Goal: Information Seeking & Learning: Learn about a topic

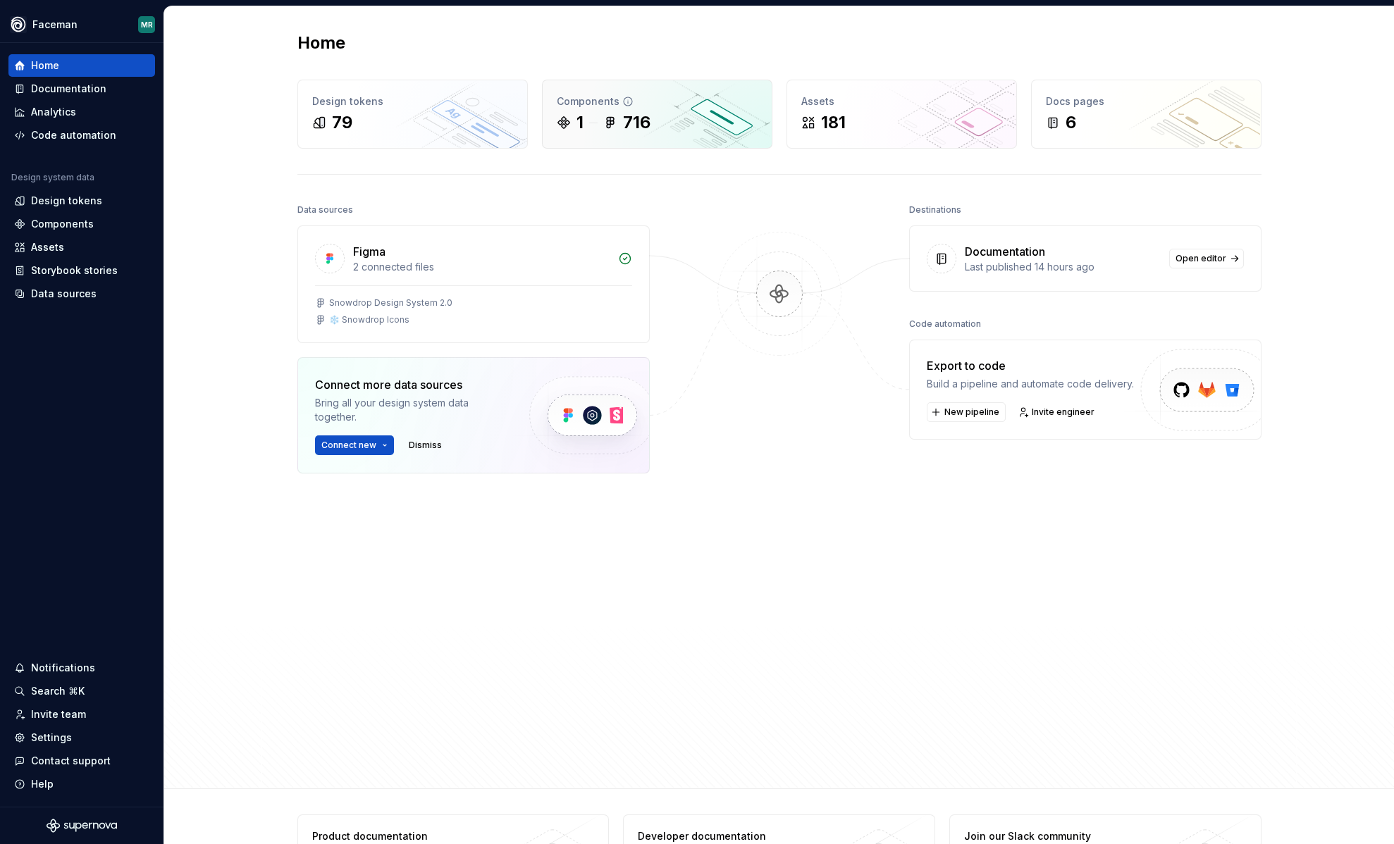
click at [706, 126] on div "1 716" at bounding box center [657, 122] width 201 height 23
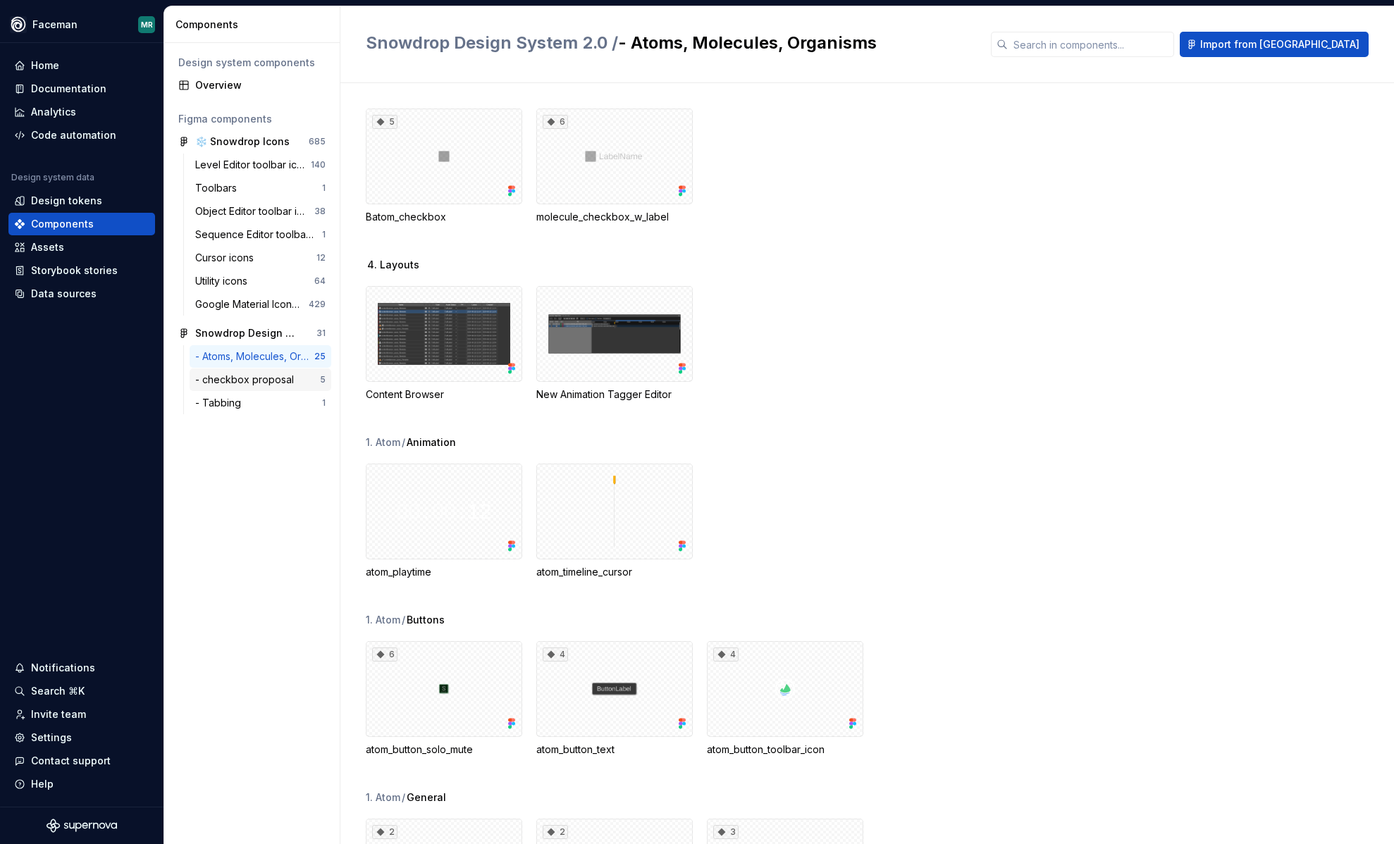
click at [226, 387] on div "- checkbox proposal 5" at bounding box center [261, 380] width 142 height 23
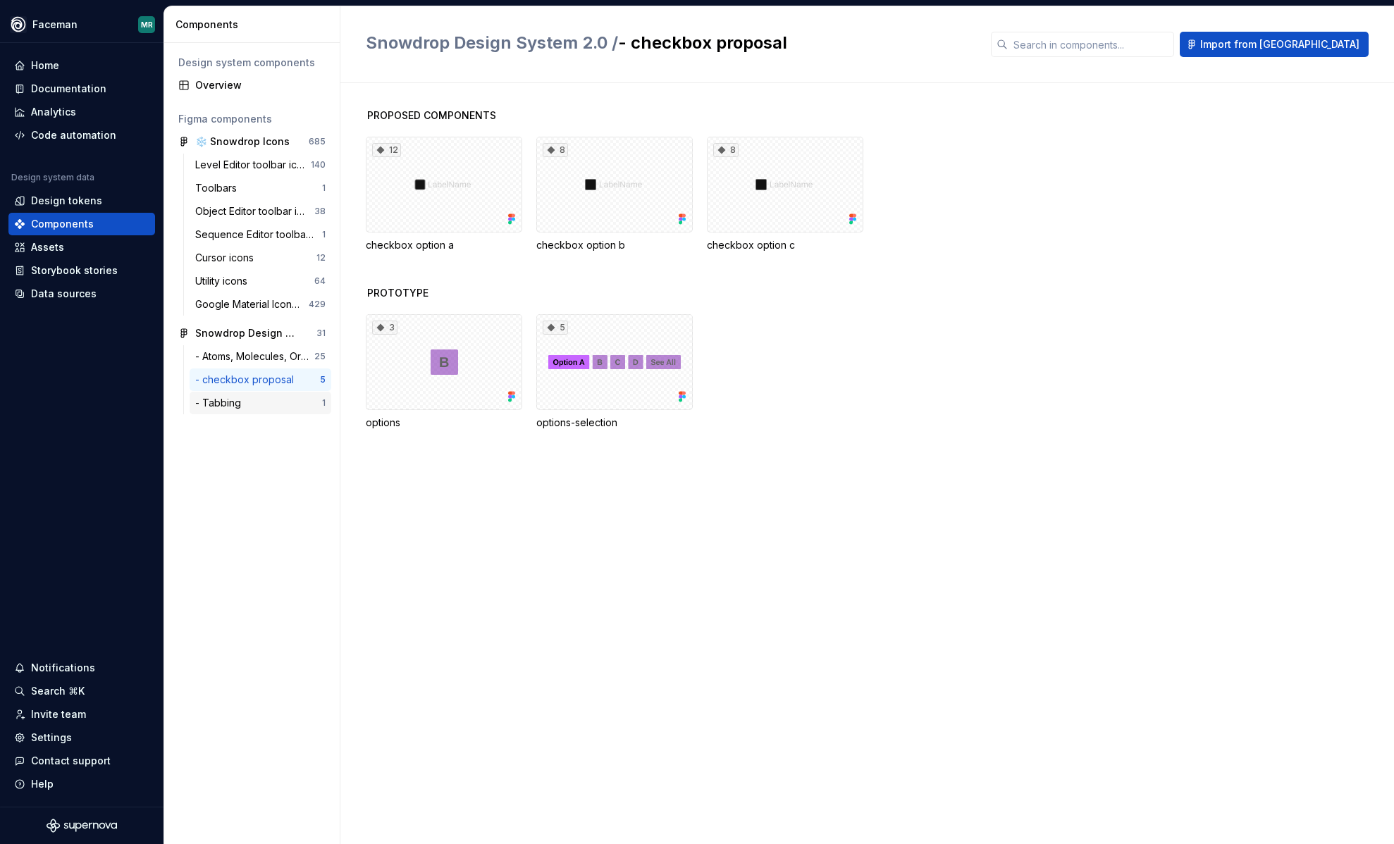
click at [235, 407] on div "- Tabbing" at bounding box center [220, 403] width 51 height 14
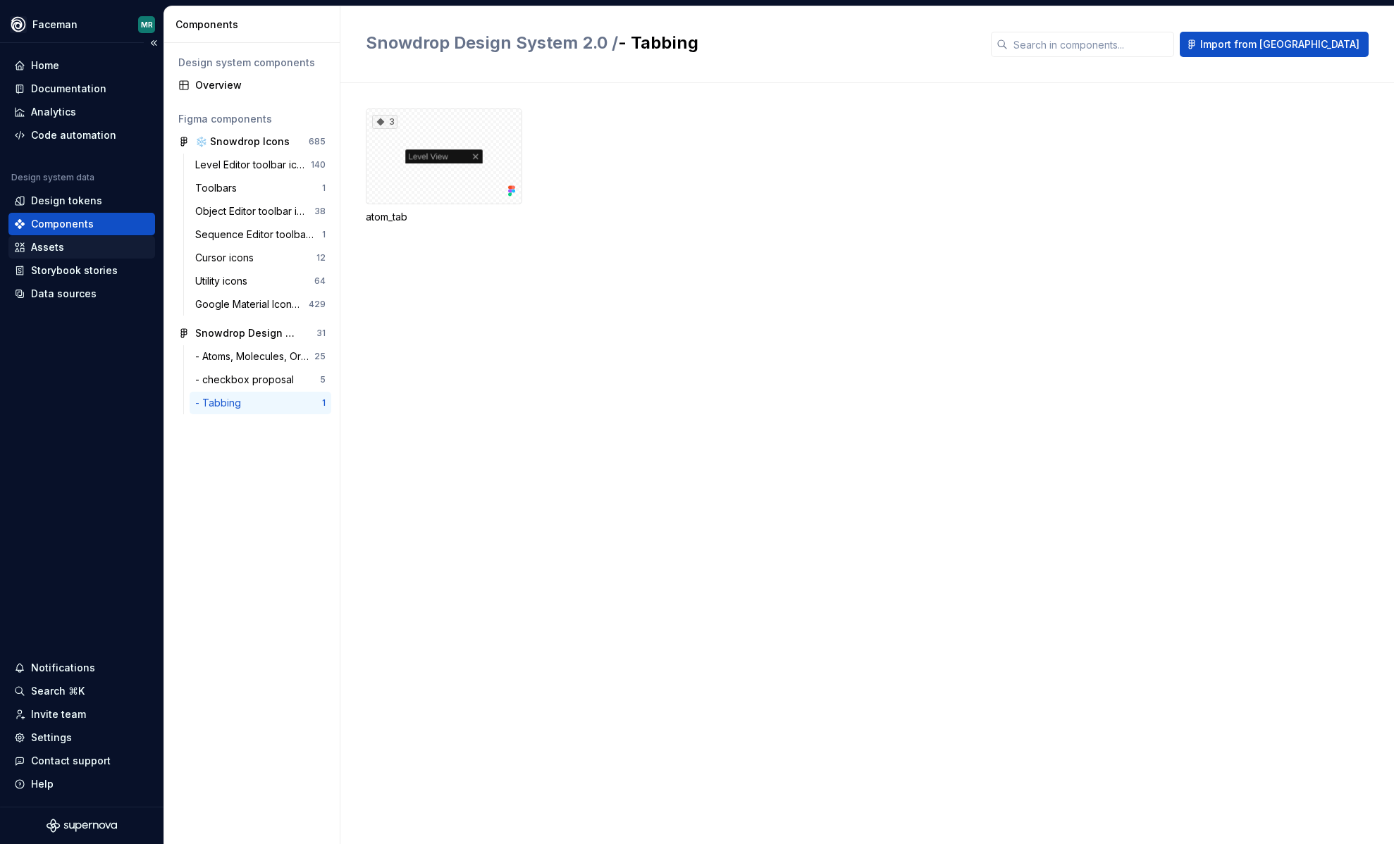
click at [60, 247] on div "Assets" at bounding box center [47, 247] width 33 height 14
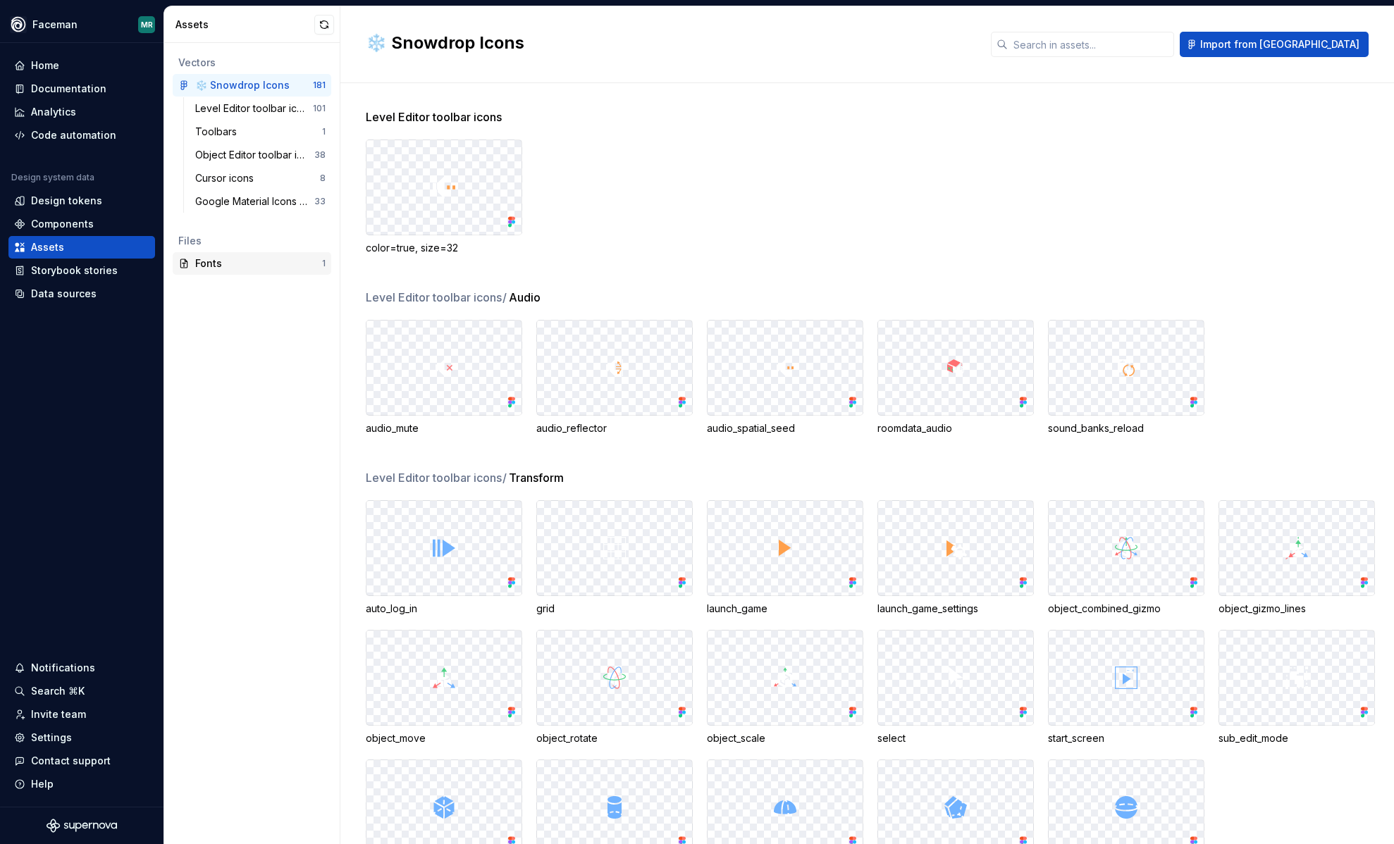
click at [216, 261] on div "Fonts" at bounding box center [258, 264] width 127 height 14
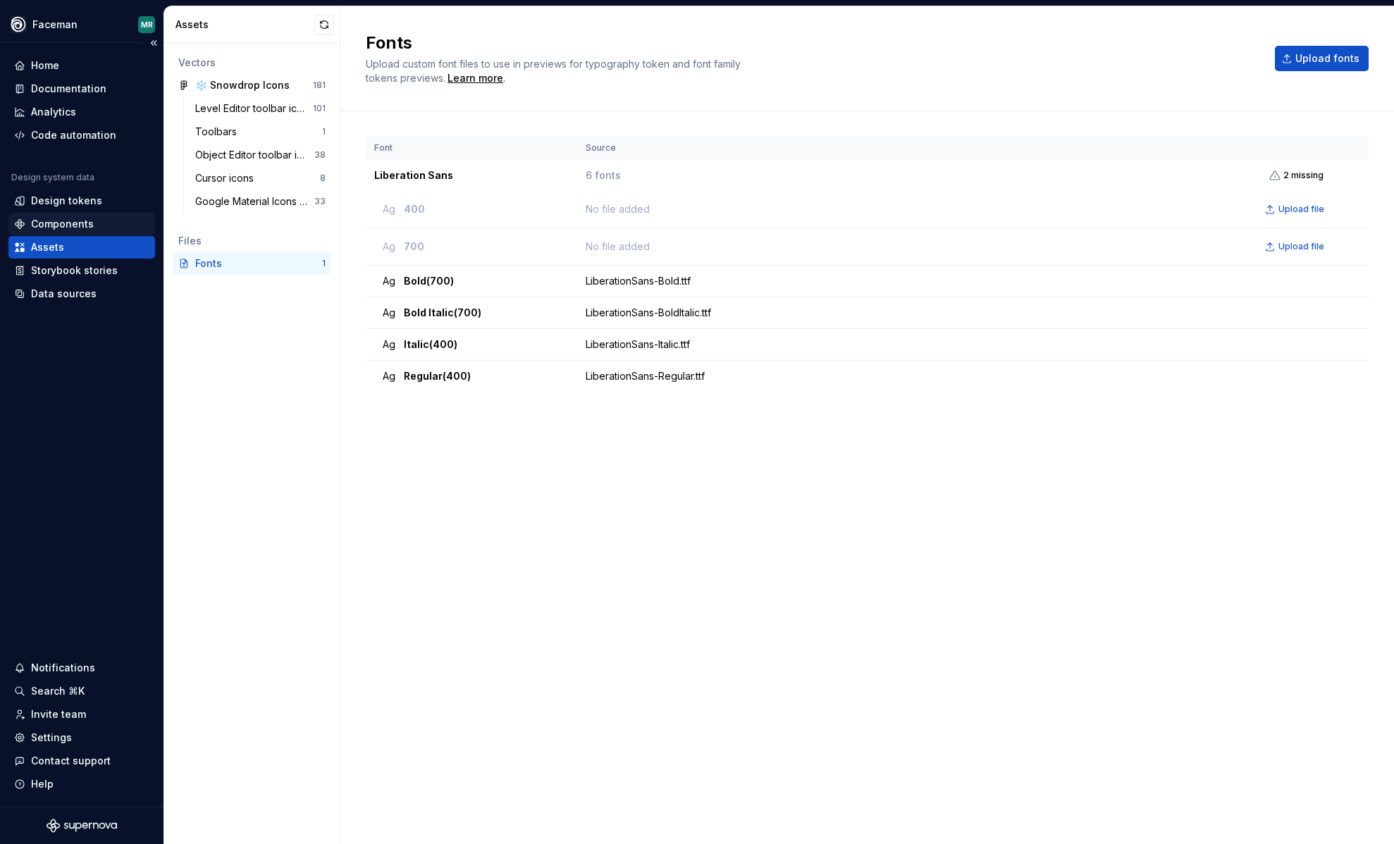
click at [66, 231] on div "Components" at bounding box center [62, 224] width 63 height 14
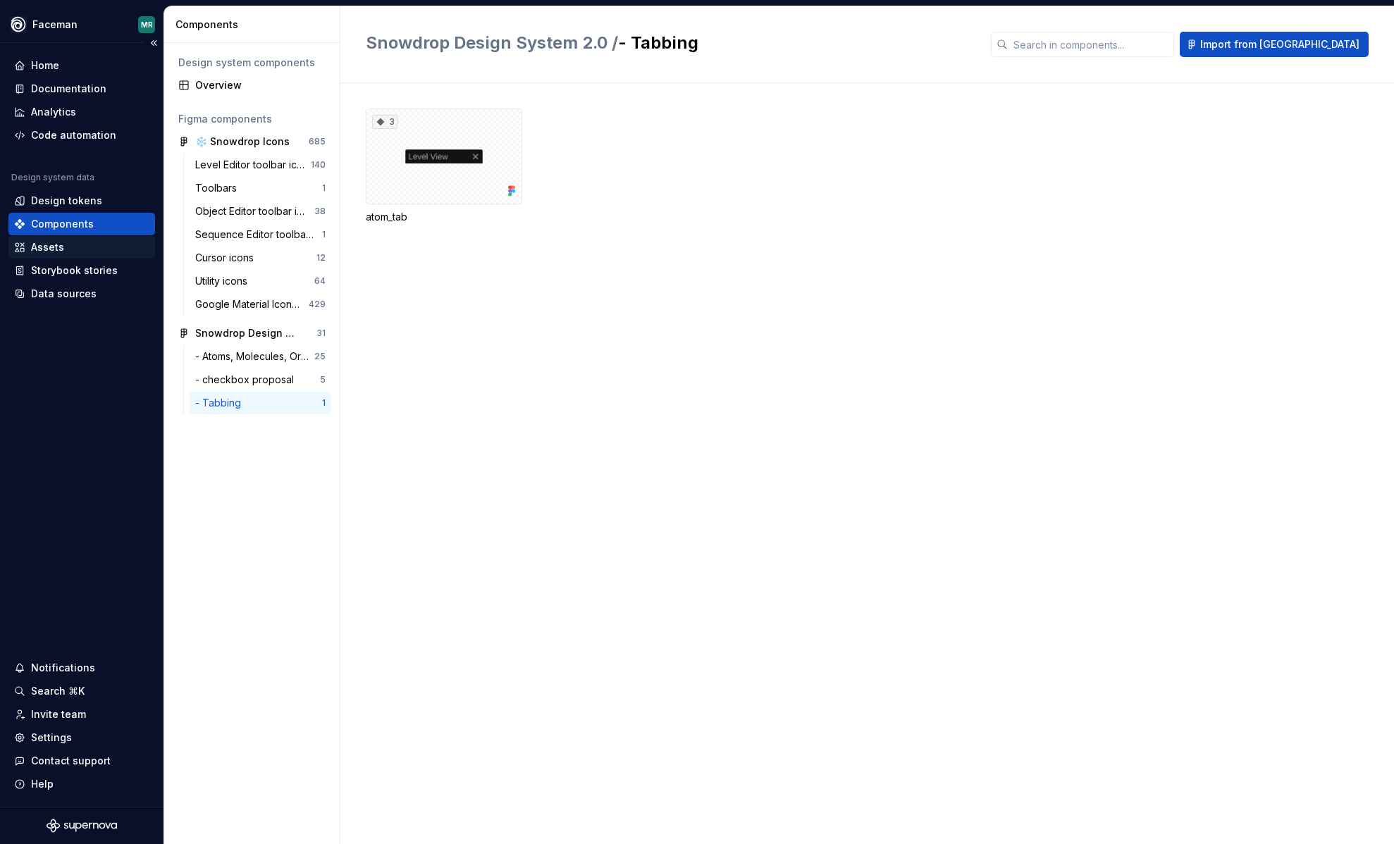
click at [63, 248] on div "Assets" at bounding box center [81, 247] width 135 height 14
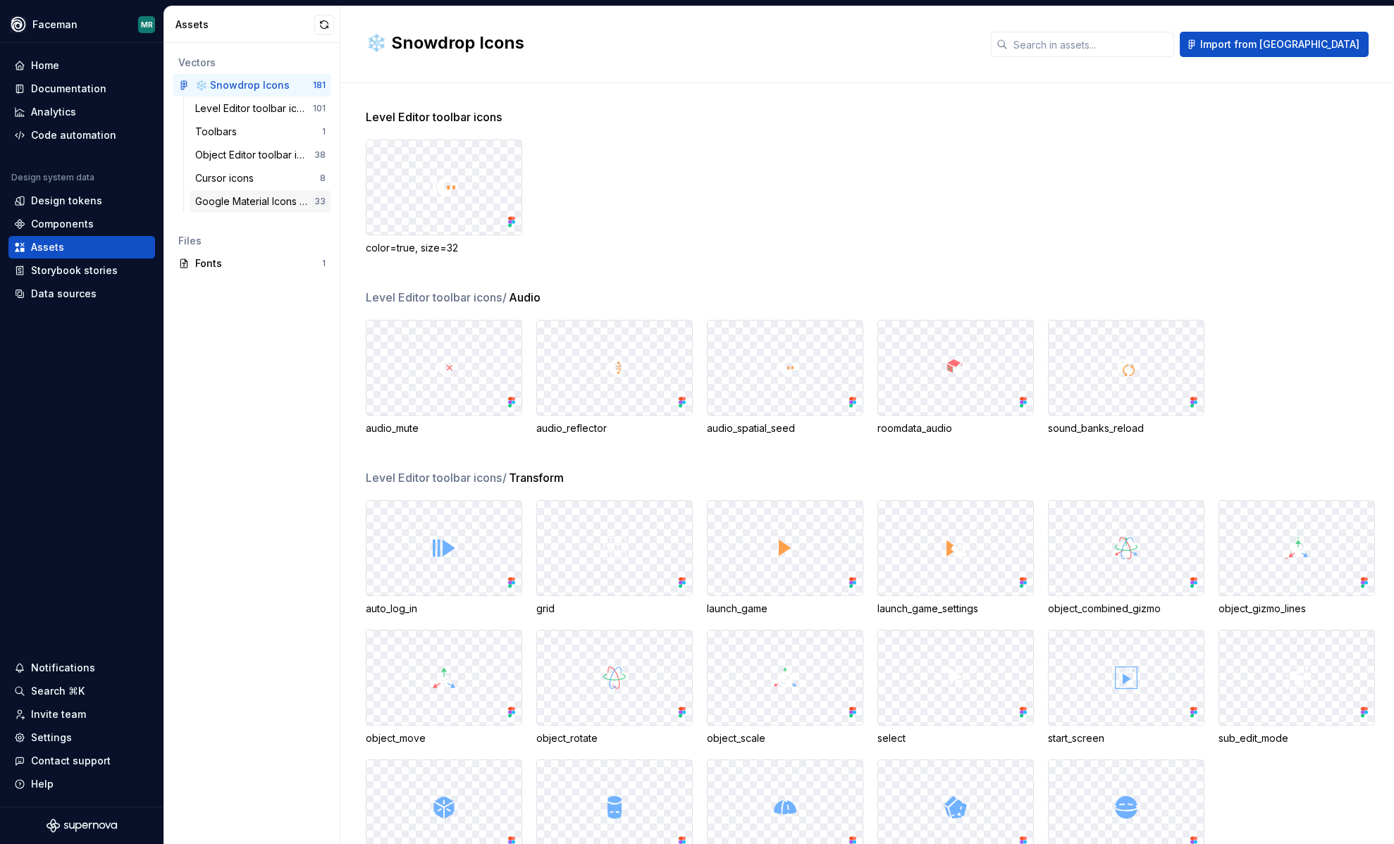
click at [258, 204] on div "Google Material Icons (Icon Browser)" at bounding box center [254, 202] width 119 height 14
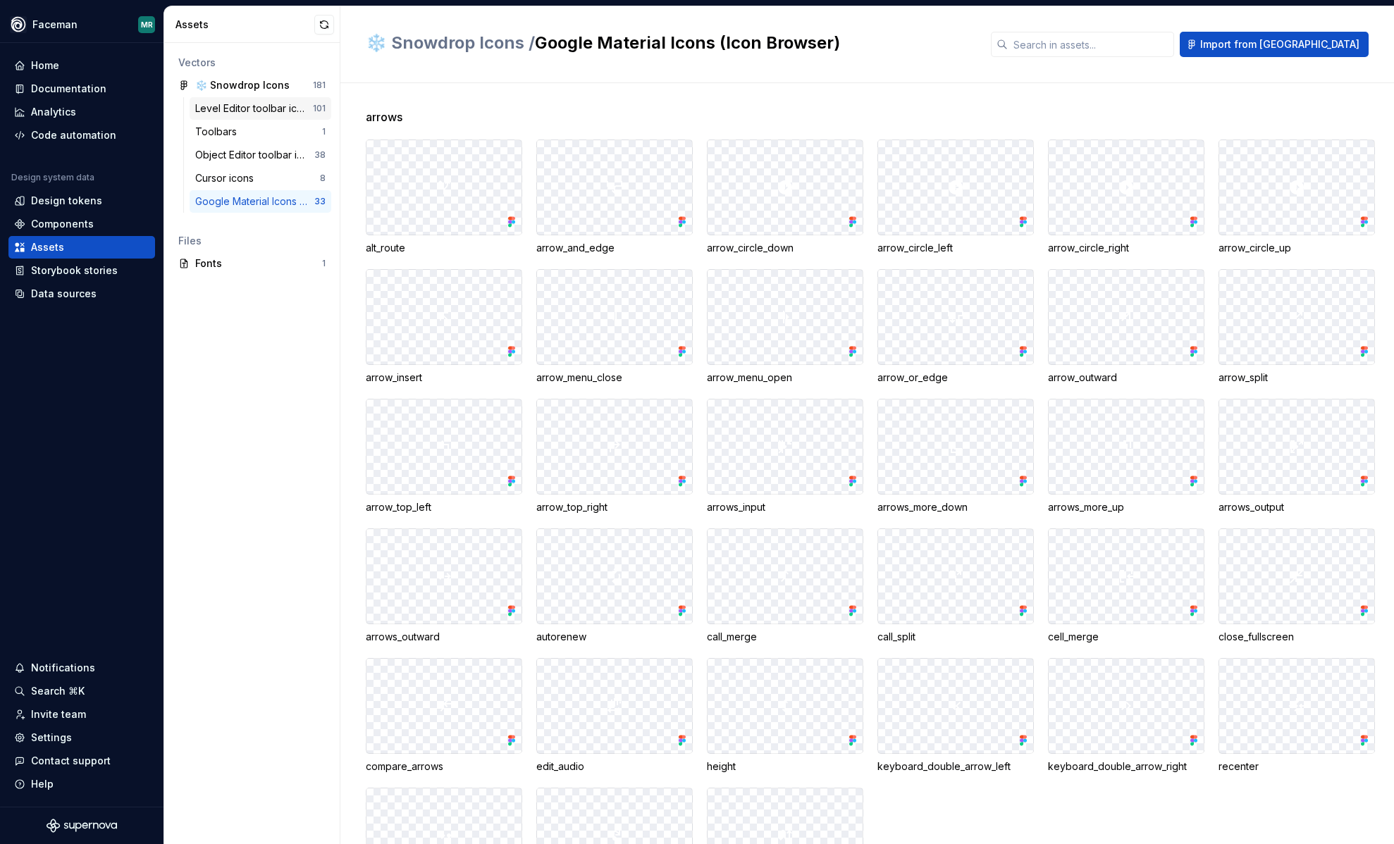
click at [243, 106] on div "Level Editor toolbar icons" at bounding box center [254, 109] width 118 height 14
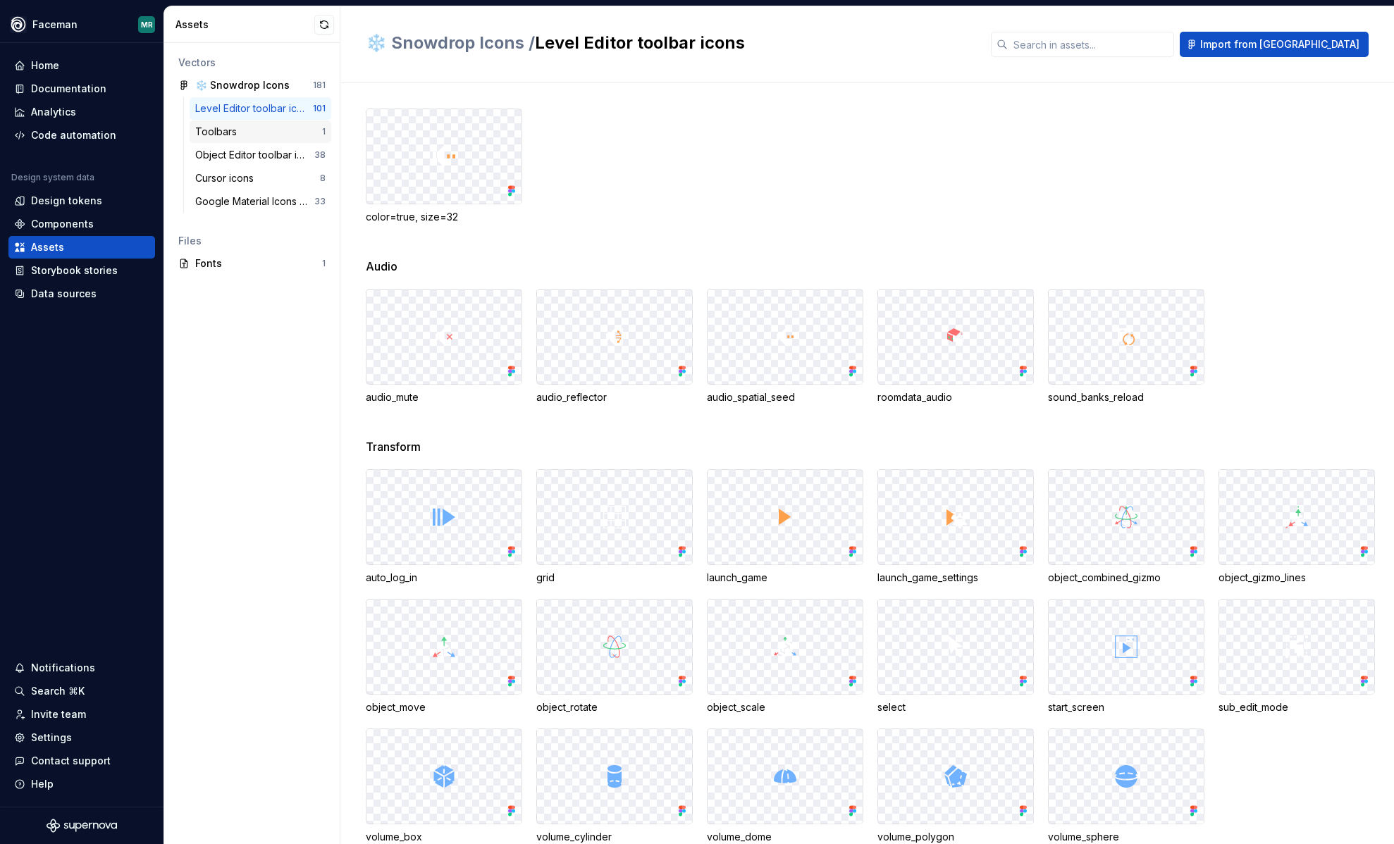
click at [251, 142] on div "Toolbars 1" at bounding box center [261, 132] width 142 height 23
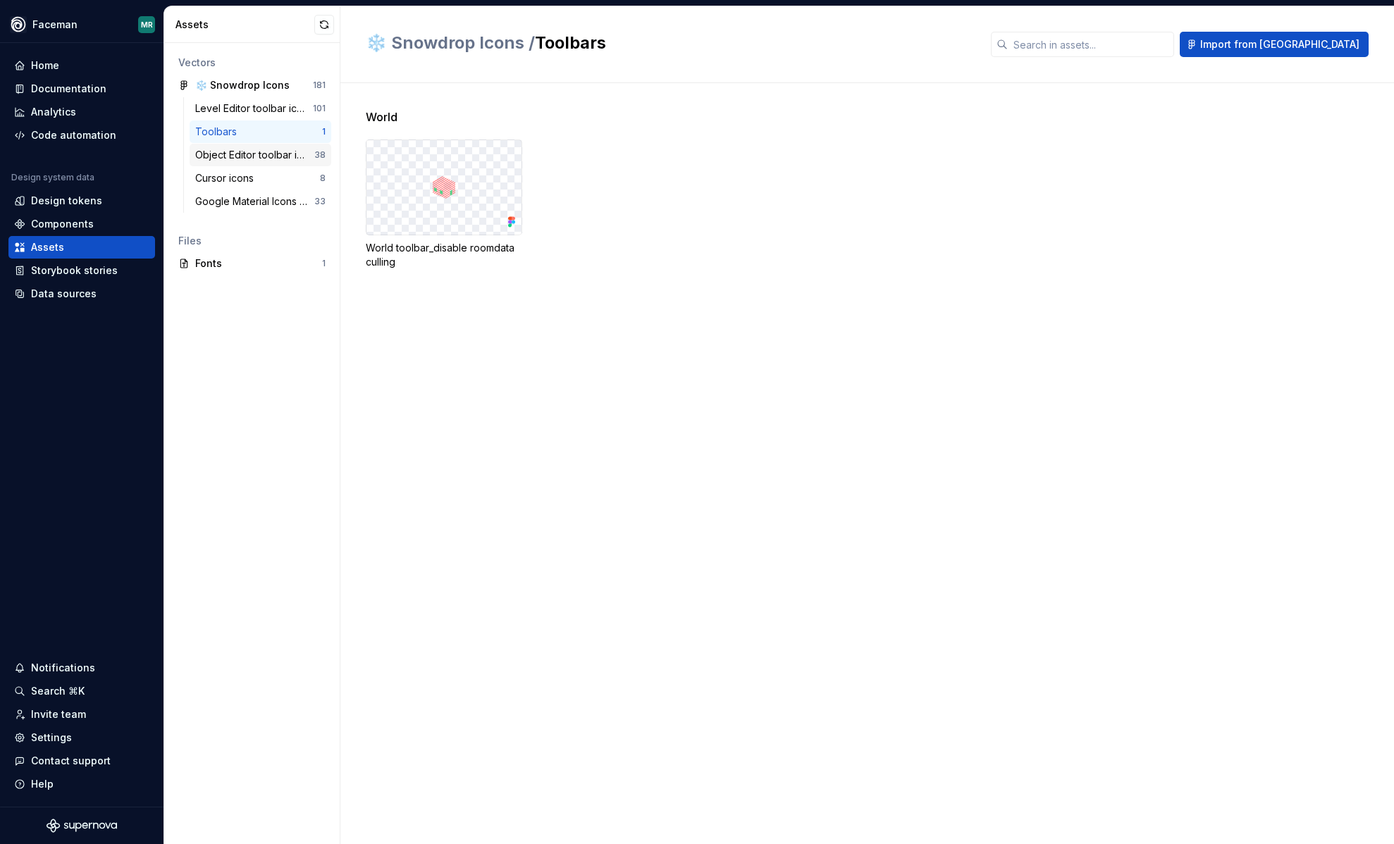
click at [240, 156] on div "Object Editor toolbar icons" at bounding box center [254, 155] width 119 height 14
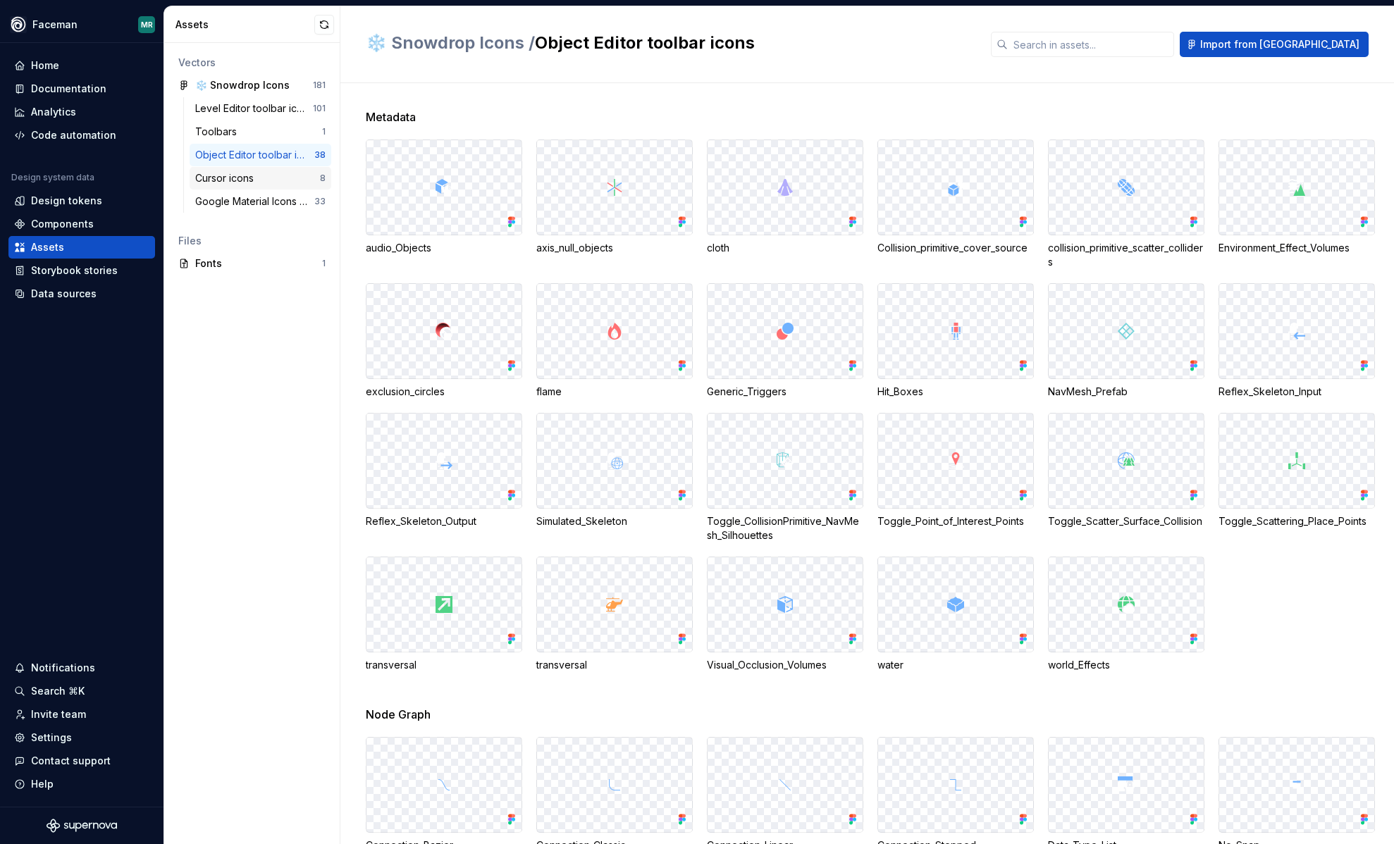
click at [256, 172] on div "Cursor icons" at bounding box center [227, 178] width 64 height 14
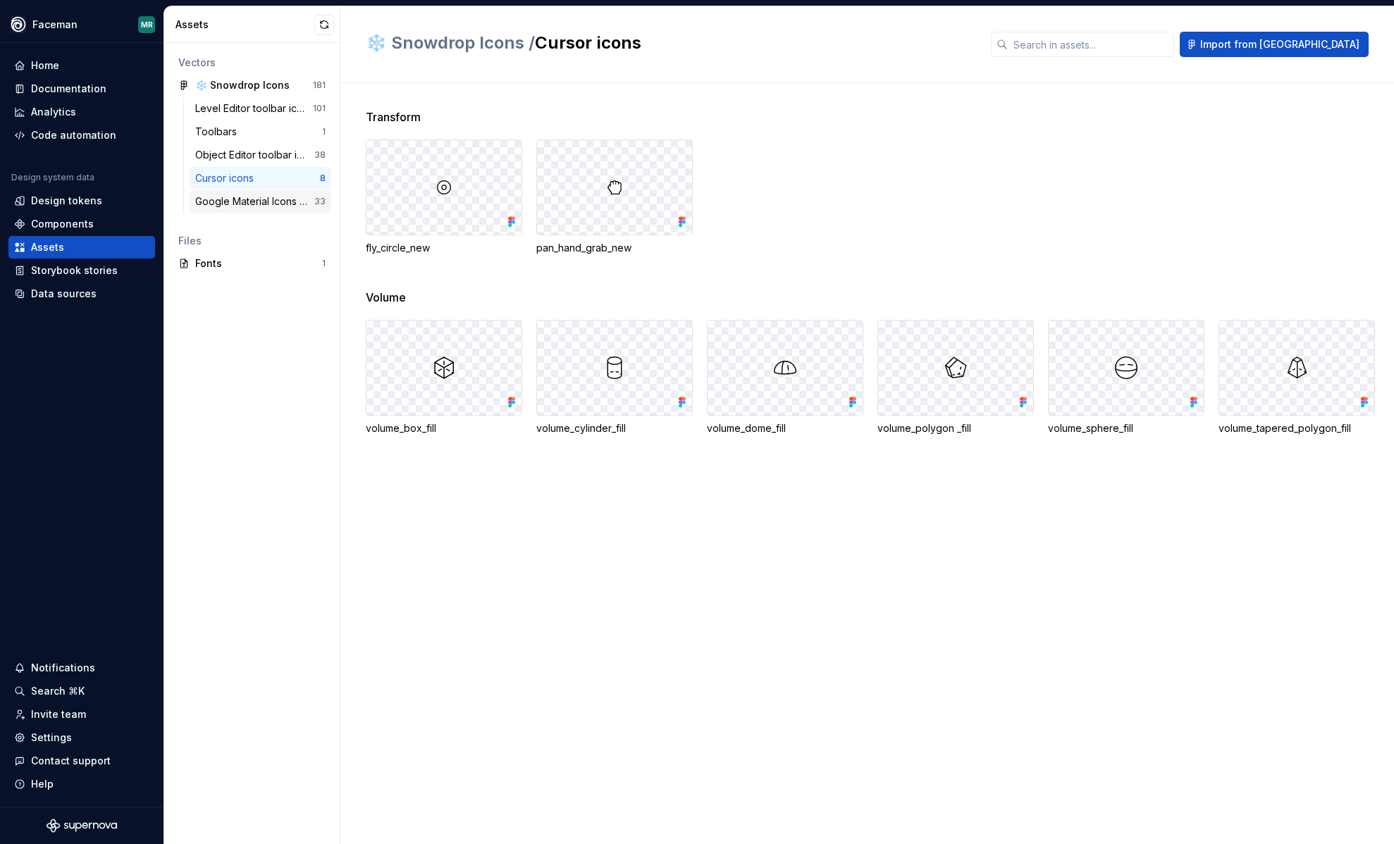
click at [256, 201] on div "Google Material Icons (Icon Browser)" at bounding box center [254, 202] width 119 height 14
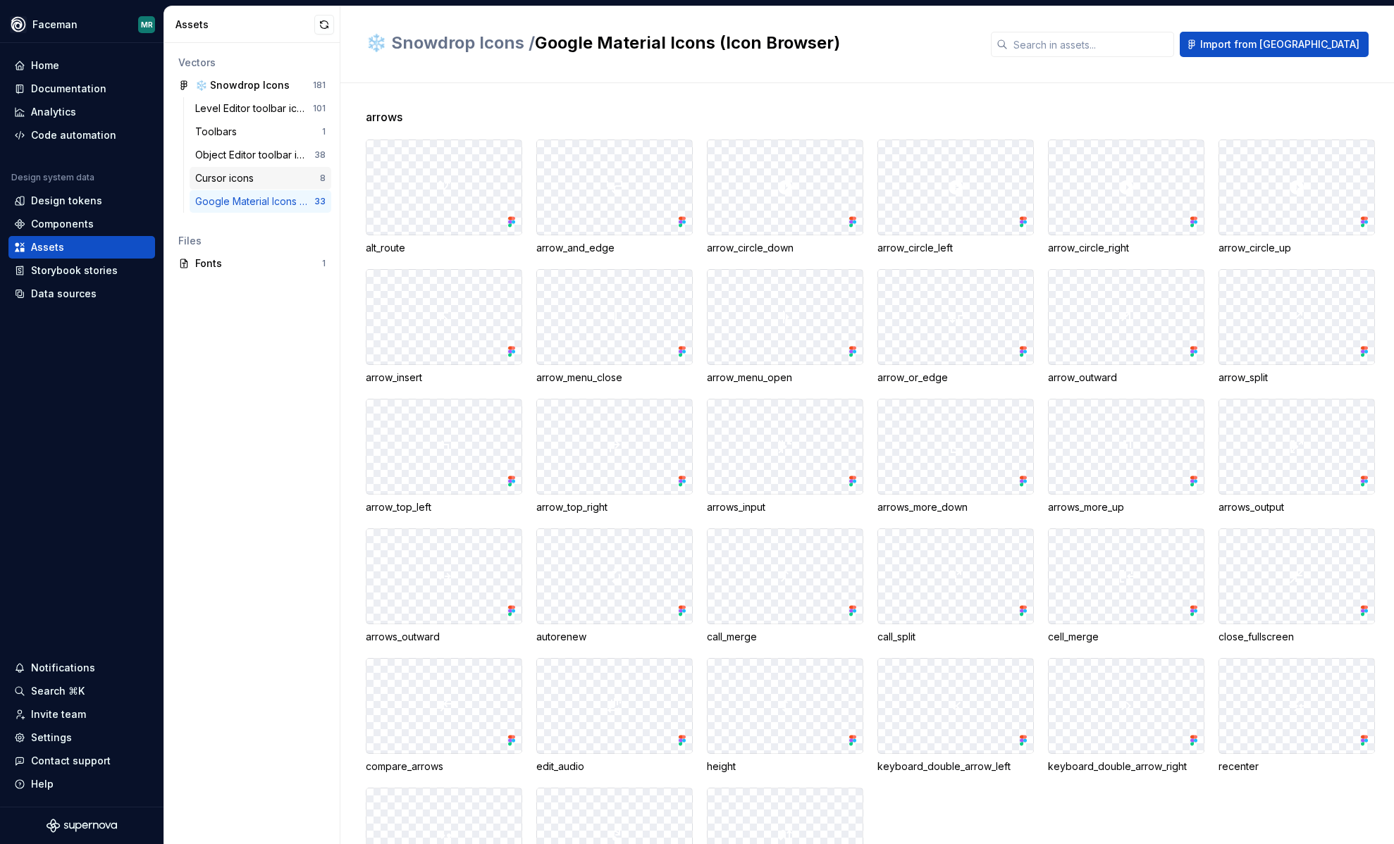
click at [258, 180] on div "Cursor icons" at bounding box center [227, 178] width 64 height 14
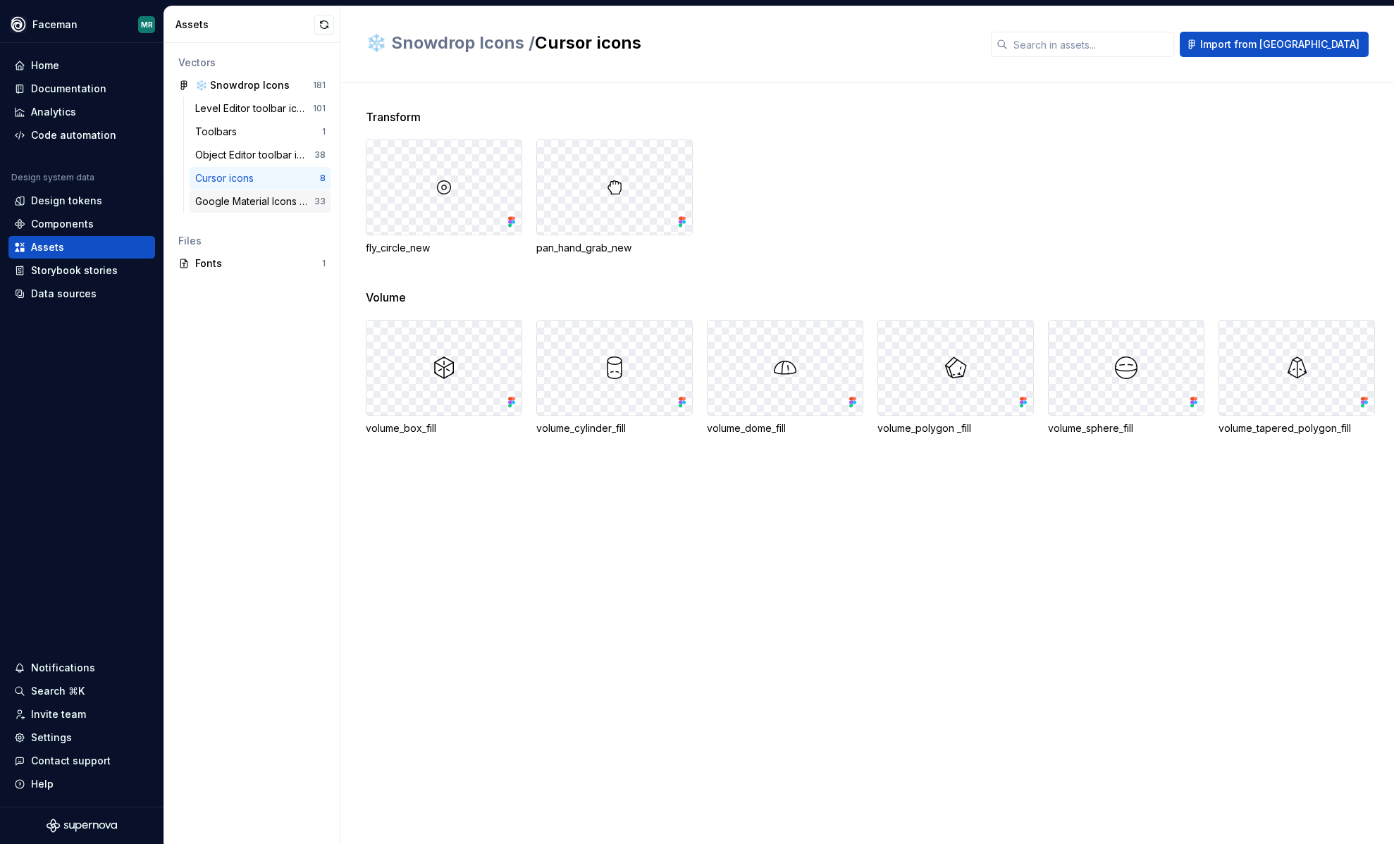
click at [253, 198] on div "Google Material Icons (Icon Browser)" at bounding box center [254, 202] width 119 height 14
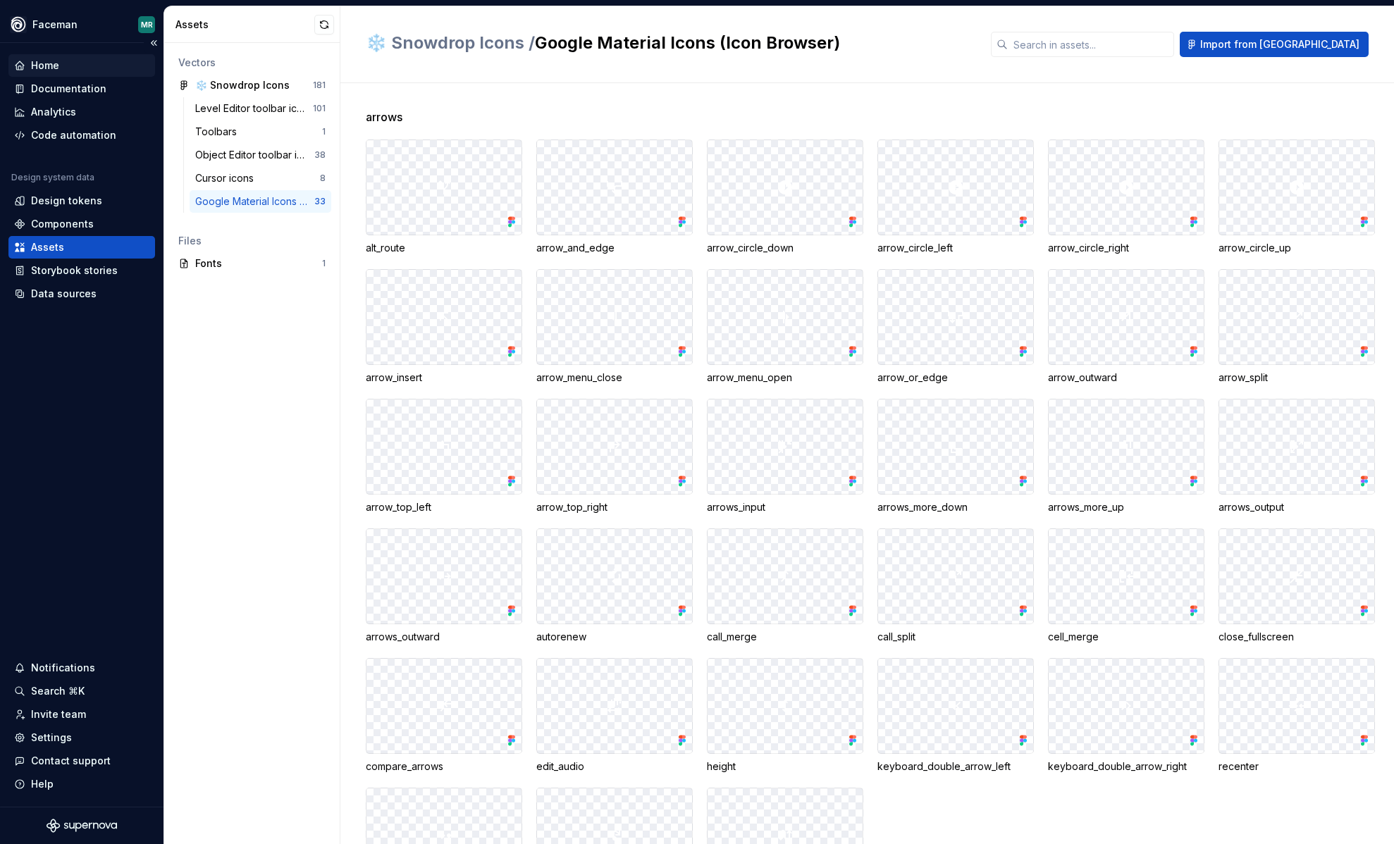
click at [59, 63] on div "Home" at bounding box center [81, 66] width 135 height 14
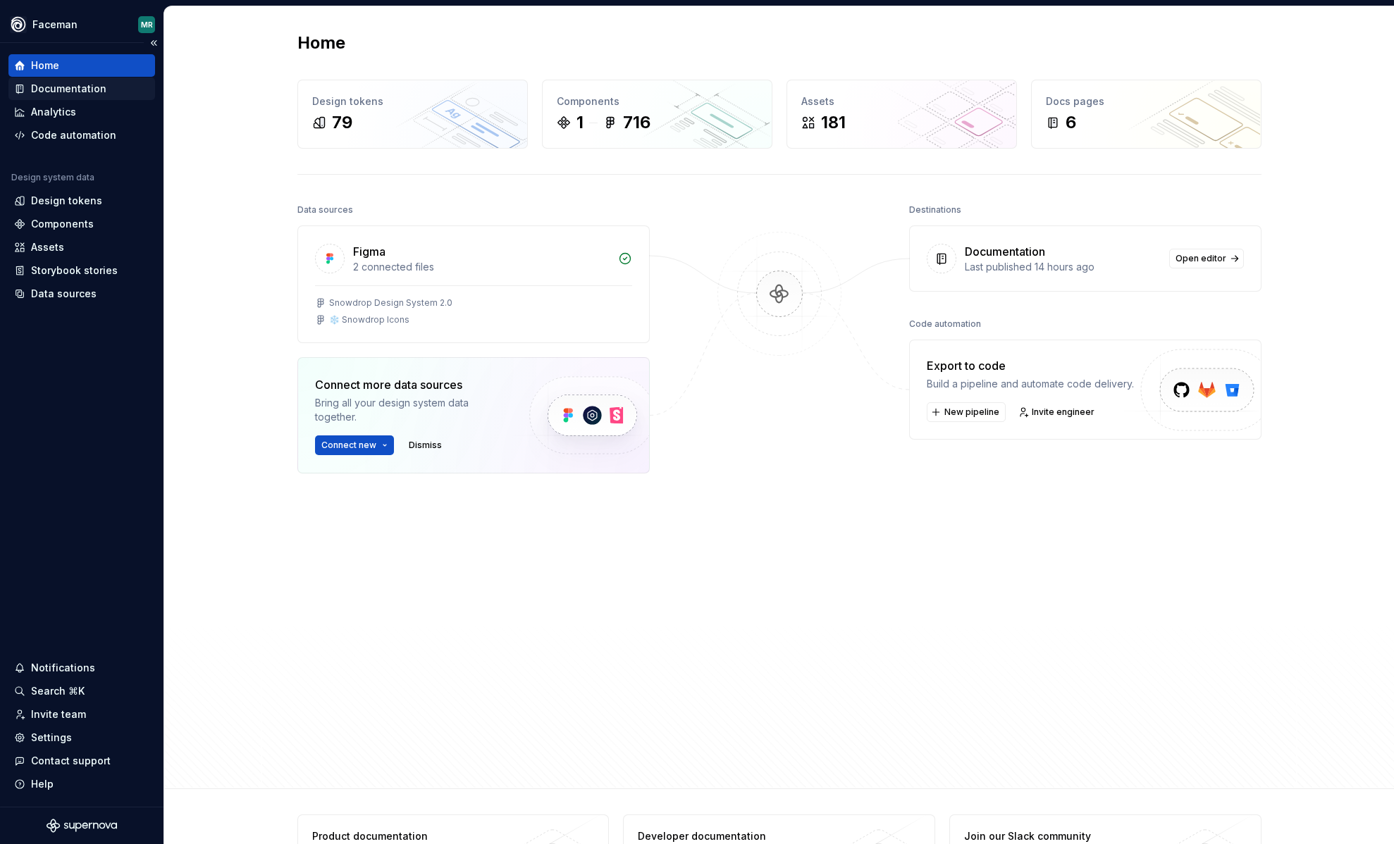
click at [68, 89] on div "Documentation" at bounding box center [68, 89] width 75 height 14
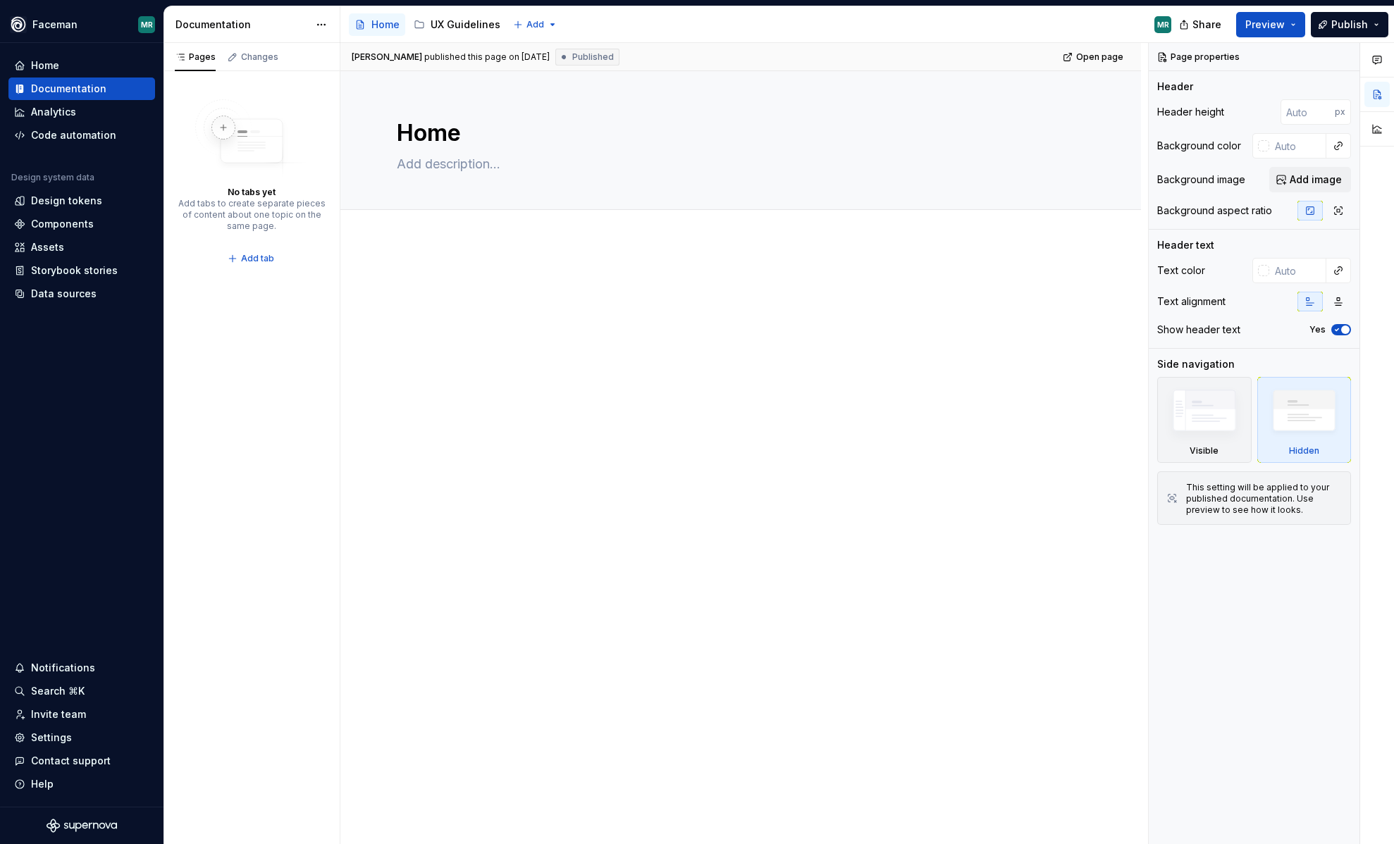
type textarea "*"
